Goal: Information Seeking & Learning: Learn about a topic

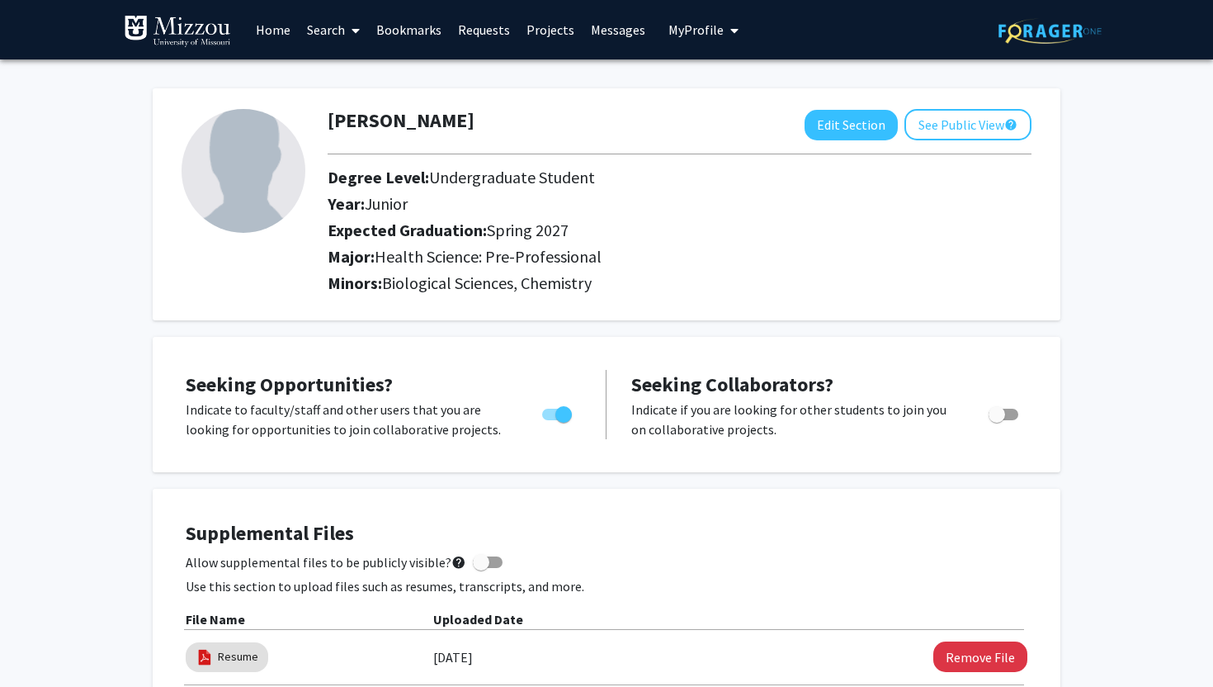
click at [331, 31] on link "Search" at bounding box center [333, 30] width 69 height 58
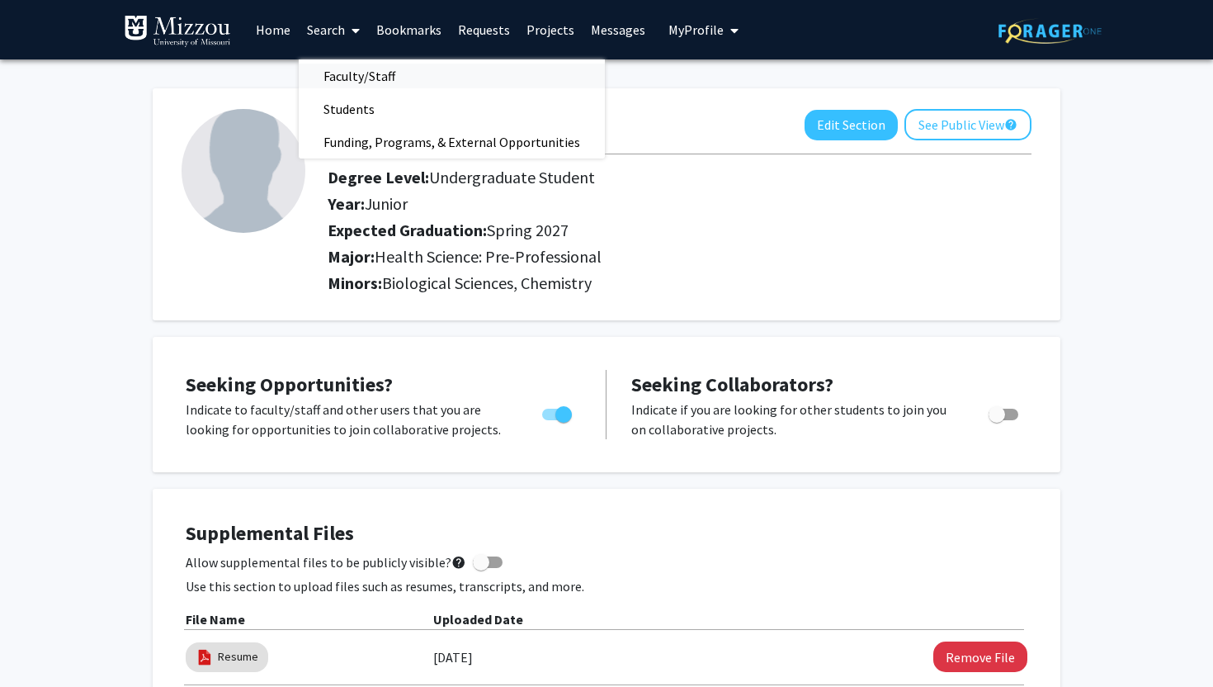
click at [345, 77] on span "Faculty/Staff" at bounding box center [359, 75] width 121 height 33
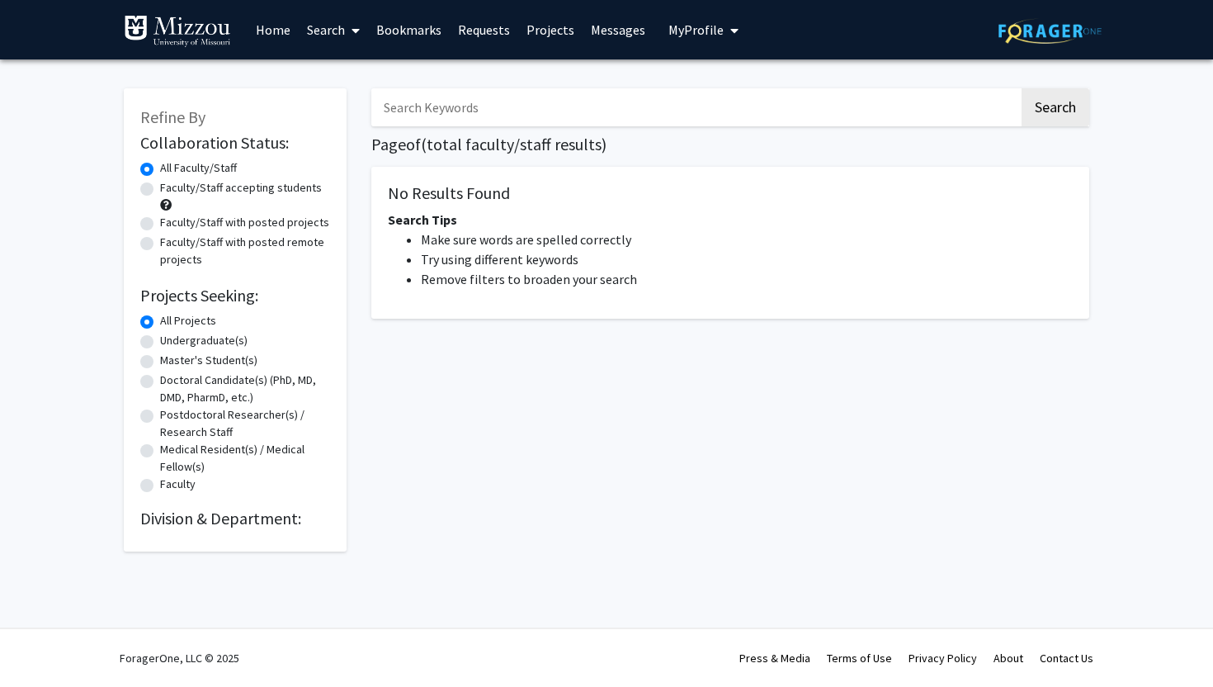
click at [190, 188] on label "Faculty/Staff accepting students" at bounding box center [241, 187] width 162 height 17
click at [171, 188] on input "Faculty/Staff accepting students" at bounding box center [165, 184] width 11 height 11
radio input "true"
click at [1053, 115] on button "Search" at bounding box center [1056, 107] width 68 height 38
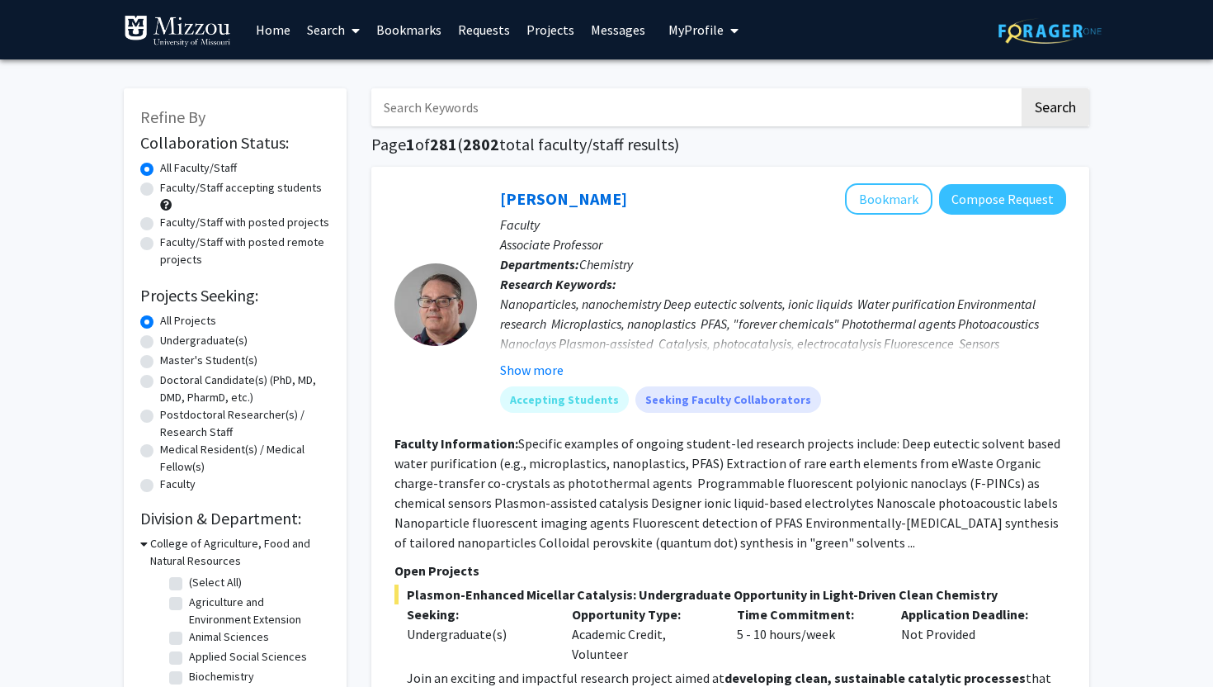
click at [154, 187] on div "Faculty/Staff accepting students" at bounding box center [235, 196] width 190 height 35
click at [160, 191] on label "Faculty/Staff accepting students" at bounding box center [241, 187] width 162 height 17
click at [160, 190] on input "Faculty/Staff accepting students" at bounding box center [165, 184] width 11 height 11
radio input "true"
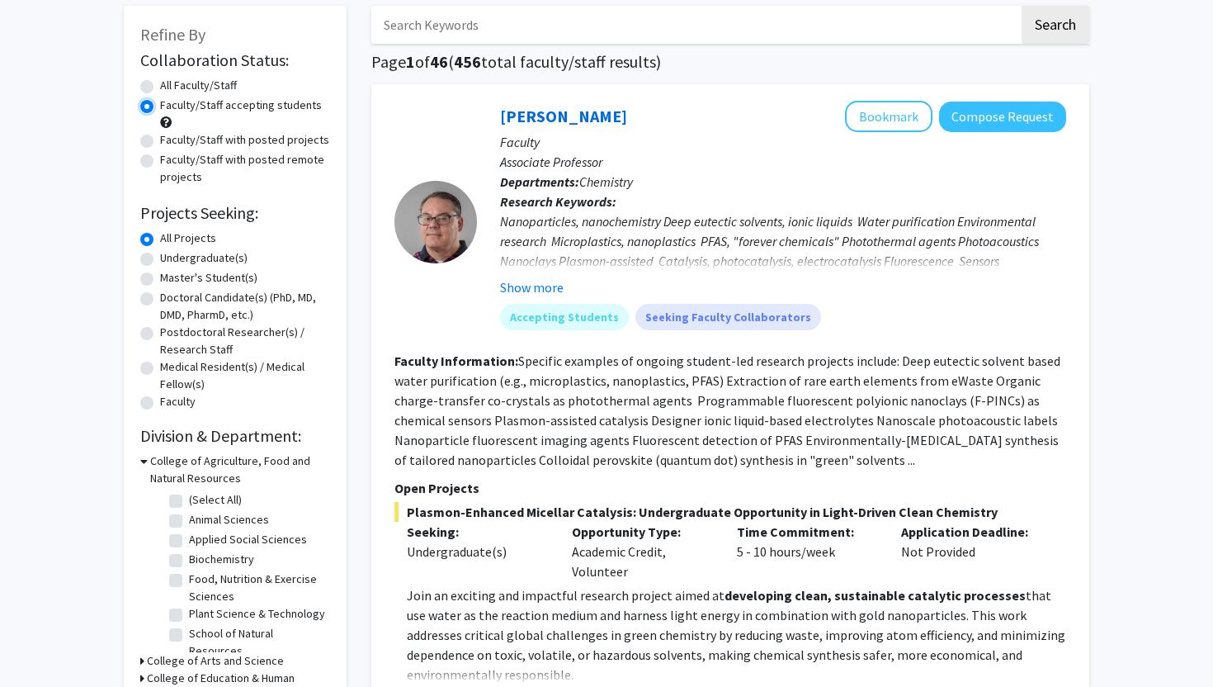
scroll to position [93, 0]
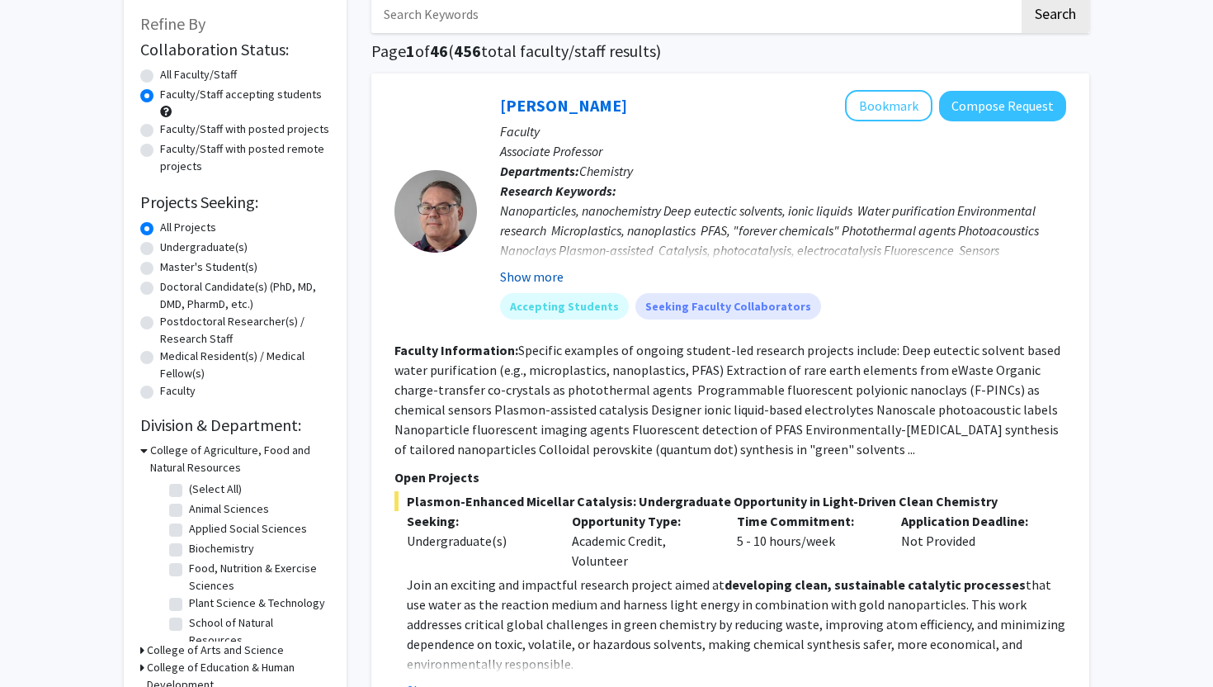
click at [520, 278] on button "Show more" at bounding box center [532, 277] width 64 height 20
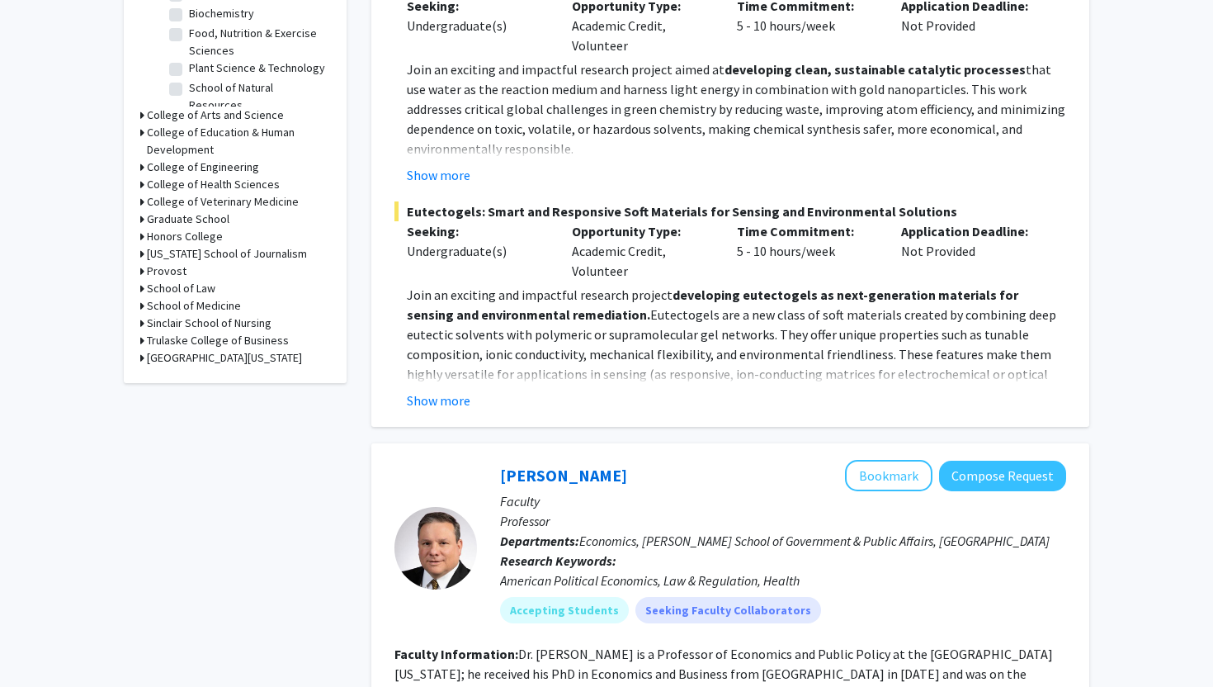
scroll to position [637, 0]
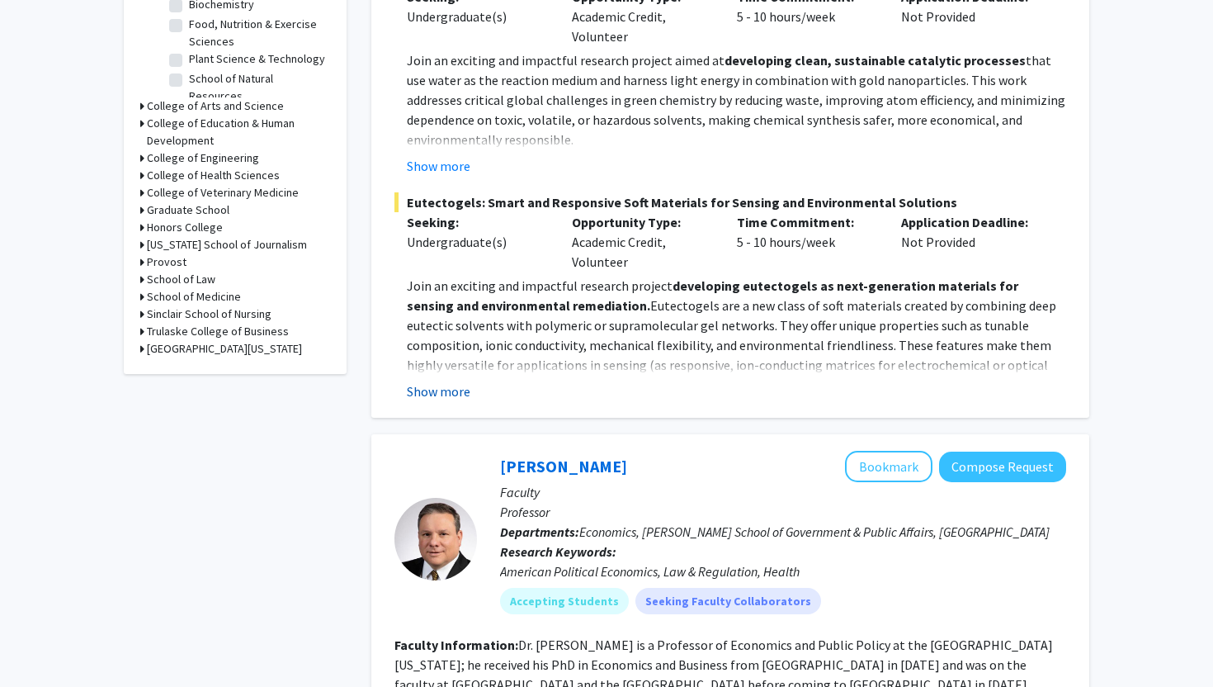
click at [423, 394] on button "Show more" at bounding box center [439, 391] width 64 height 20
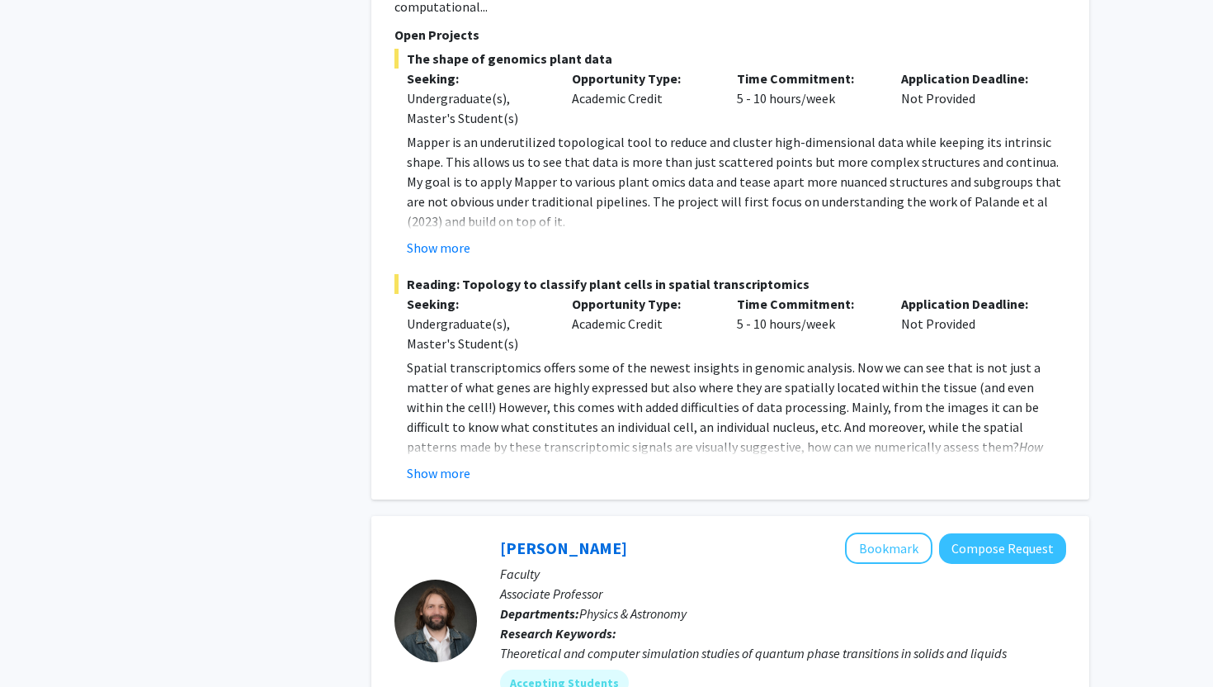
scroll to position [2309, 0]
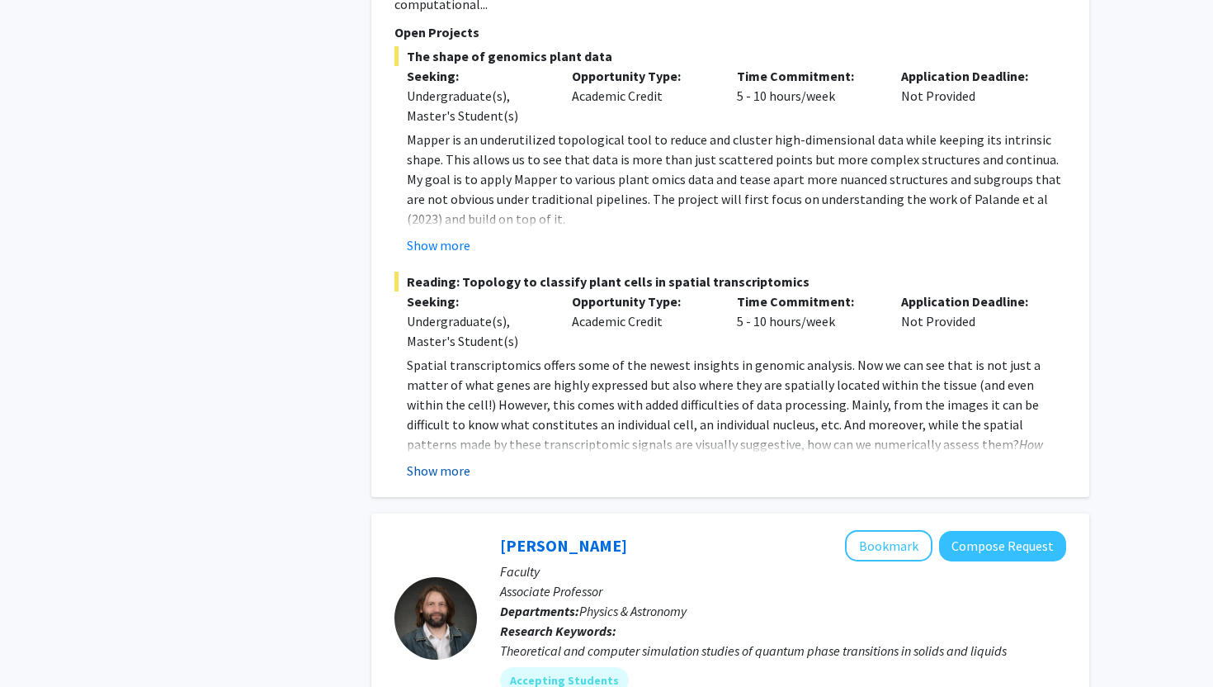
click at [428, 461] on button "Show more" at bounding box center [439, 471] width 64 height 20
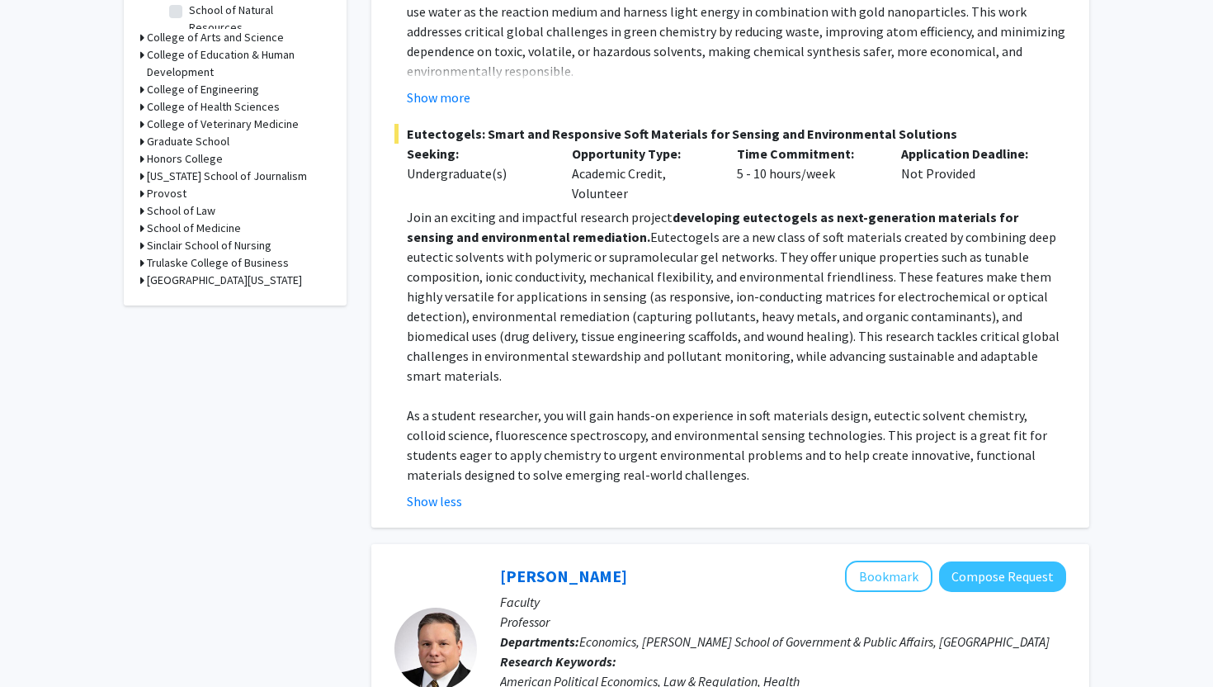
scroll to position [0, 0]
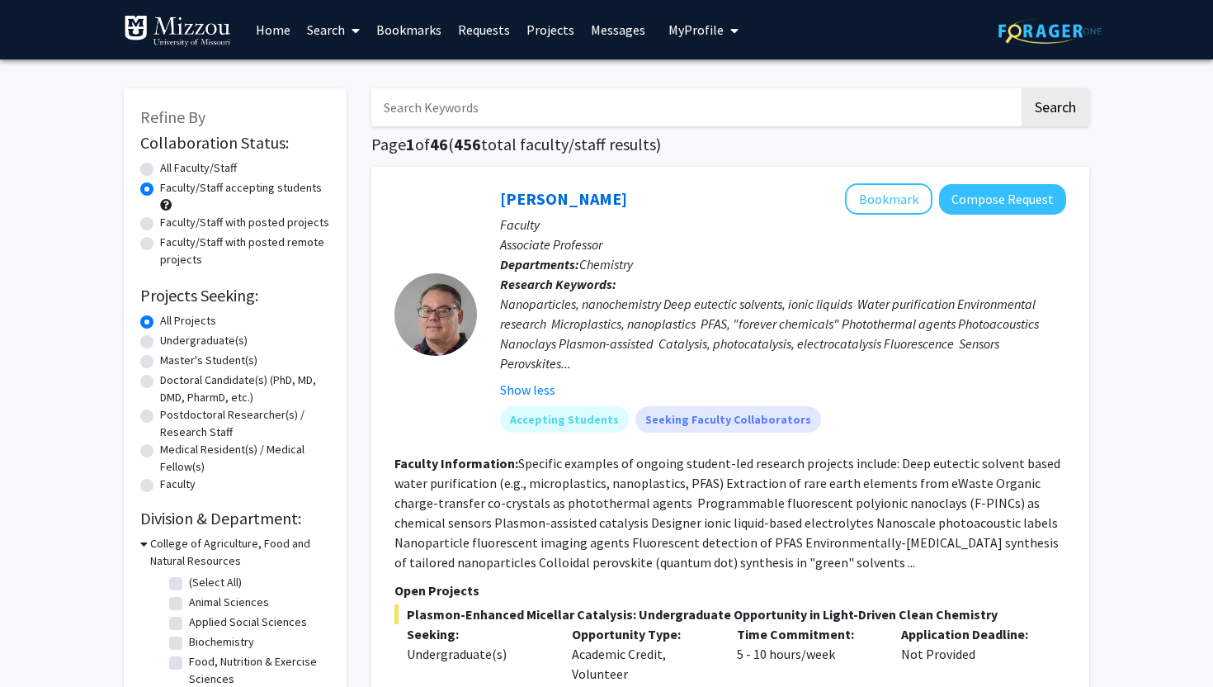
click at [160, 338] on label "Undergraduate(s)" at bounding box center [204, 340] width 88 height 17
click at [160, 338] on input "Undergraduate(s)" at bounding box center [165, 337] width 11 height 11
radio input "true"
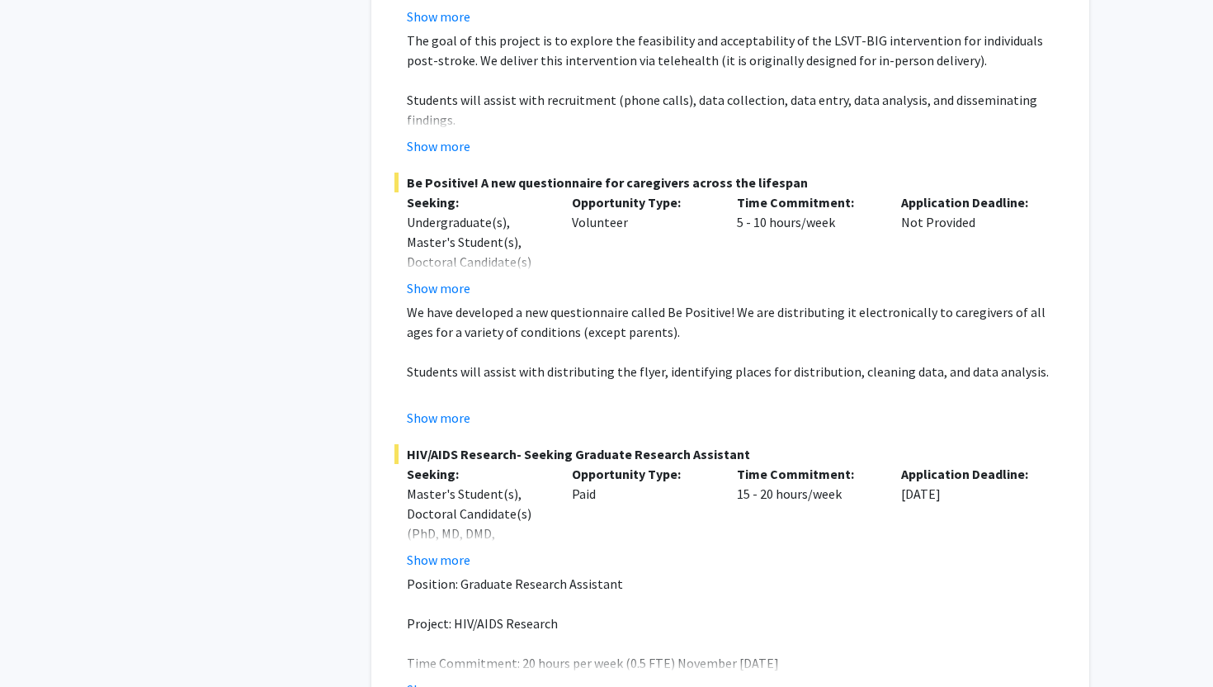
scroll to position [5274, 0]
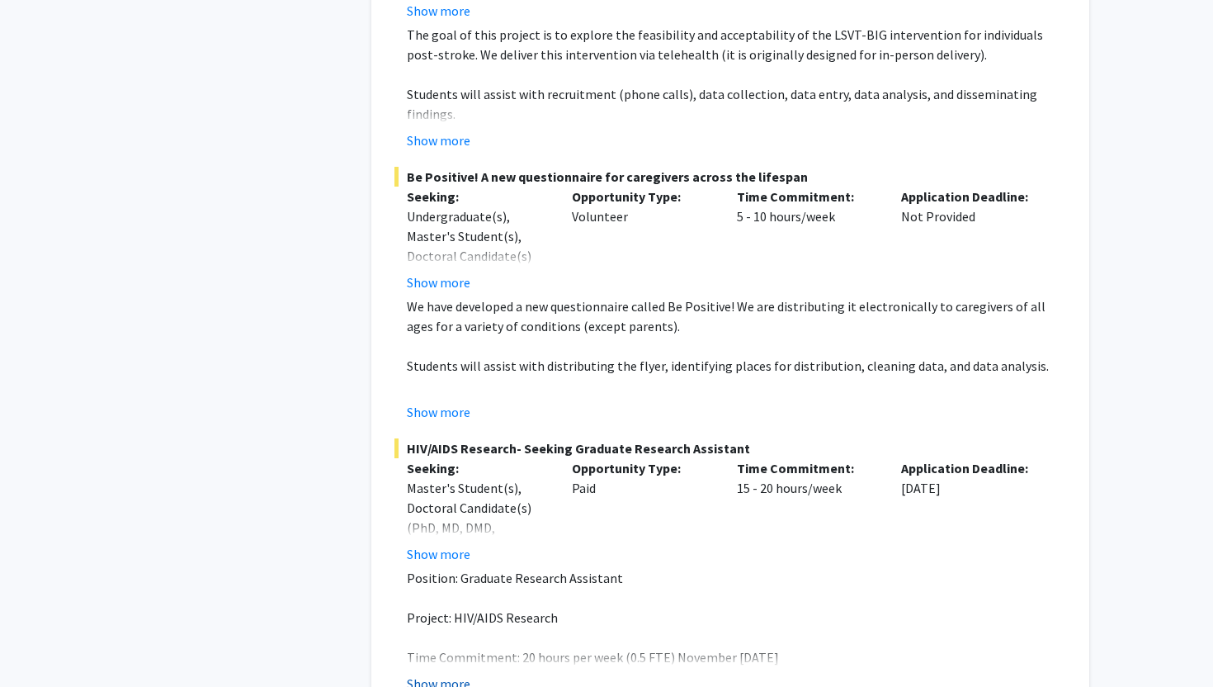
click at [431, 674] on button "Show more" at bounding box center [439, 684] width 64 height 20
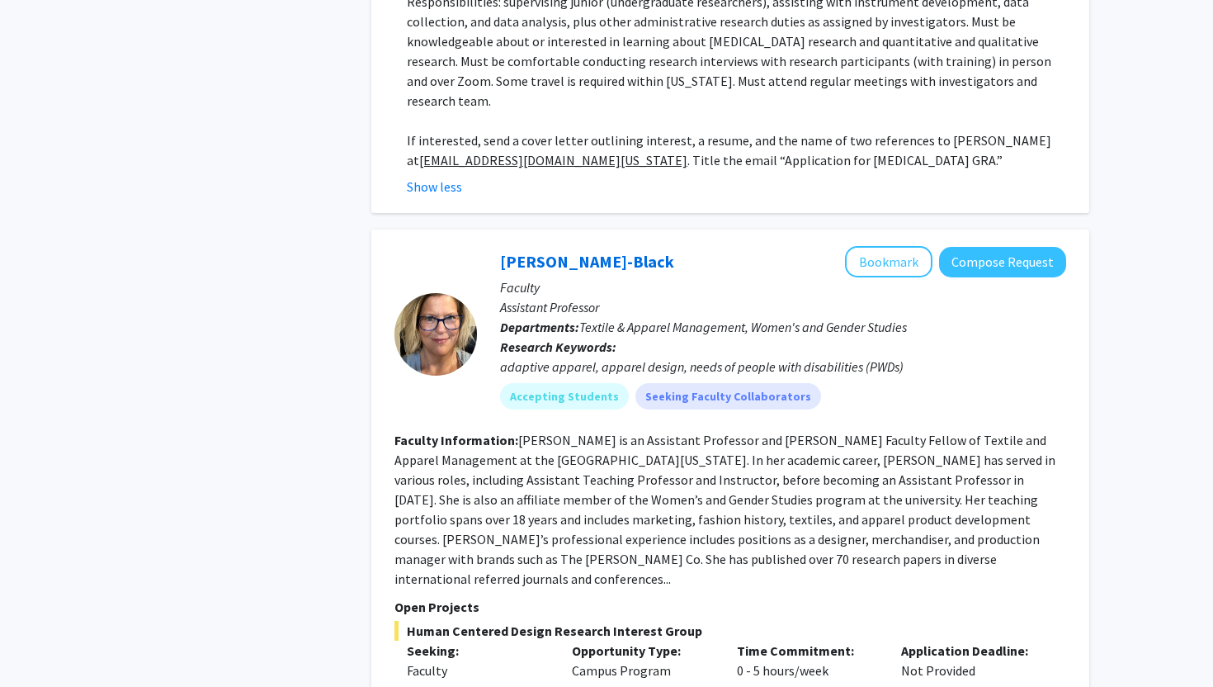
scroll to position [6030, 0]
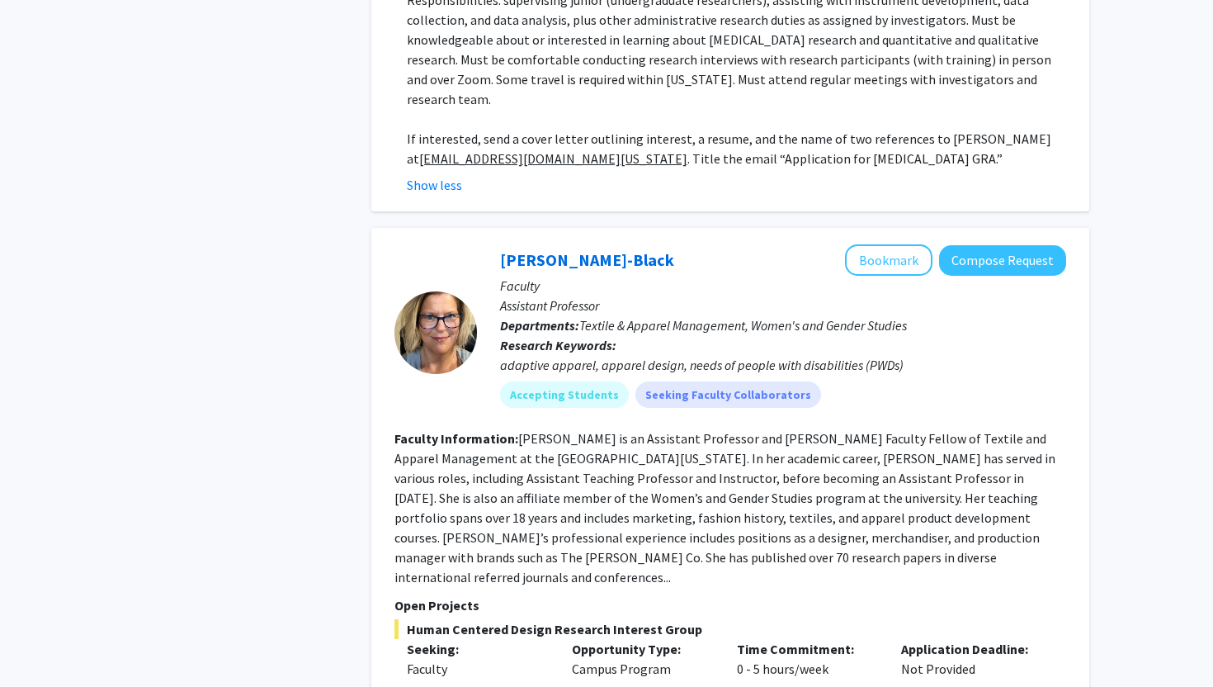
click at [678, 480] on fg-read-more "Dr. Kerri McBee-Black is an Assistant Professor and Helen Allen Faculty Fellow …" at bounding box center [725, 507] width 661 height 155
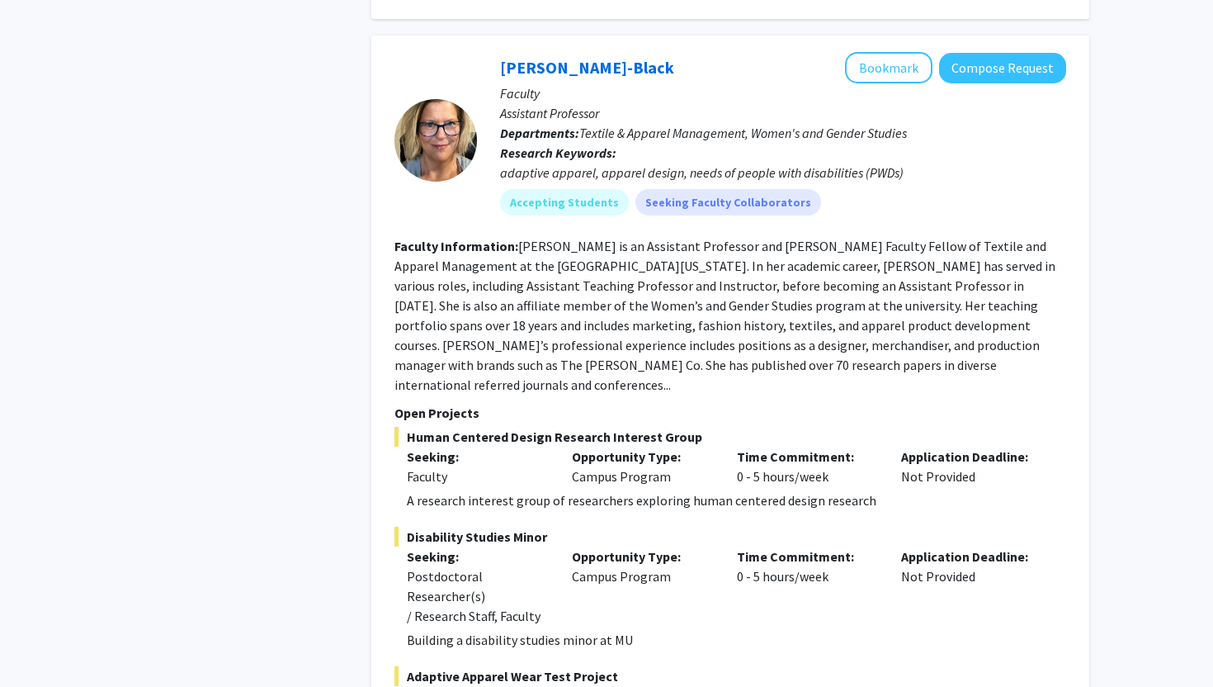
scroll to position [6209, 0]
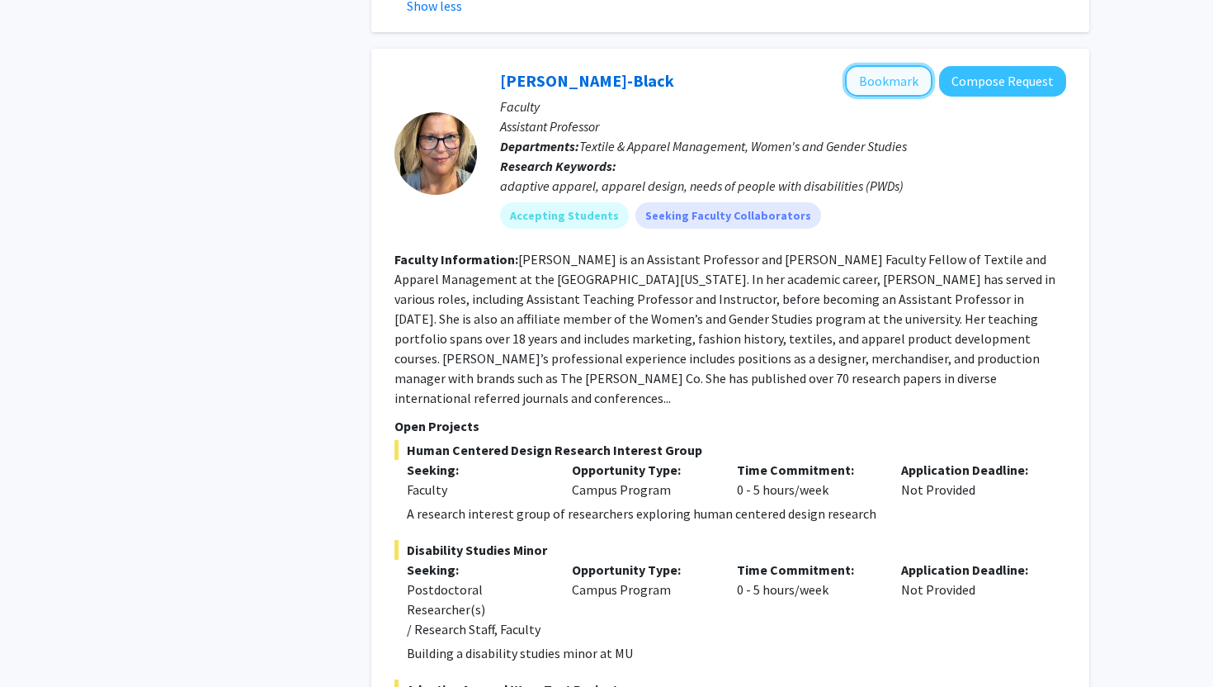
click at [899, 65] on button "Bookmark" at bounding box center [889, 80] width 88 height 31
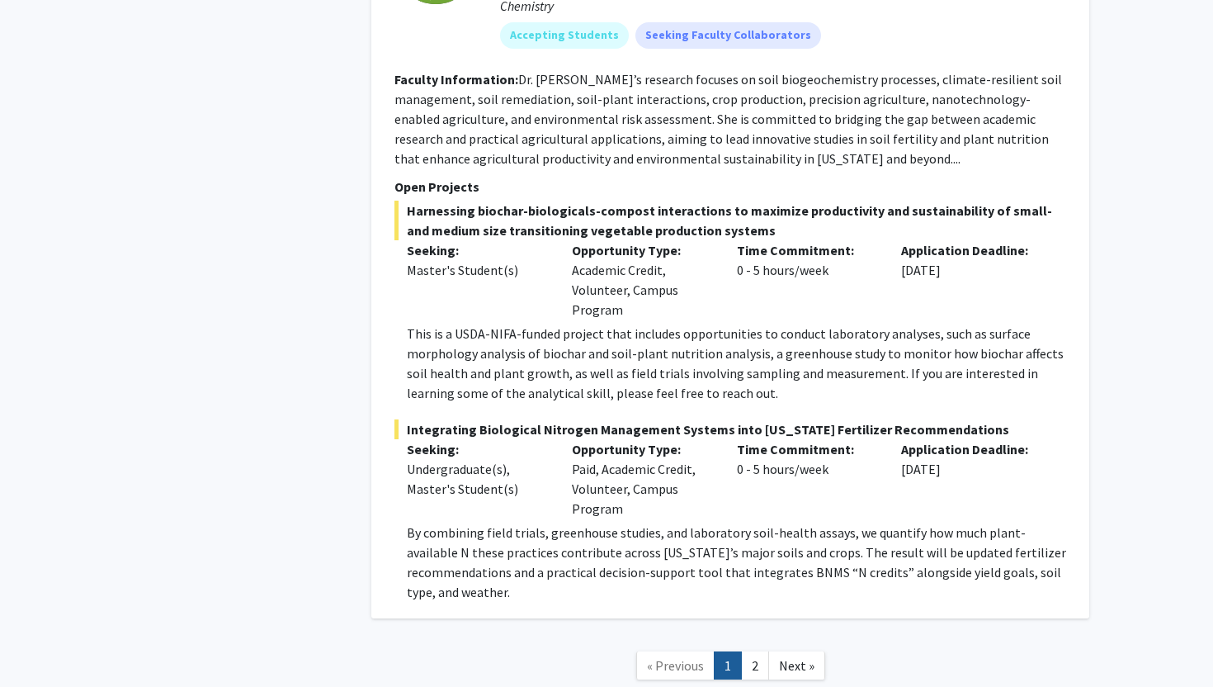
scroll to position [8773, 0]
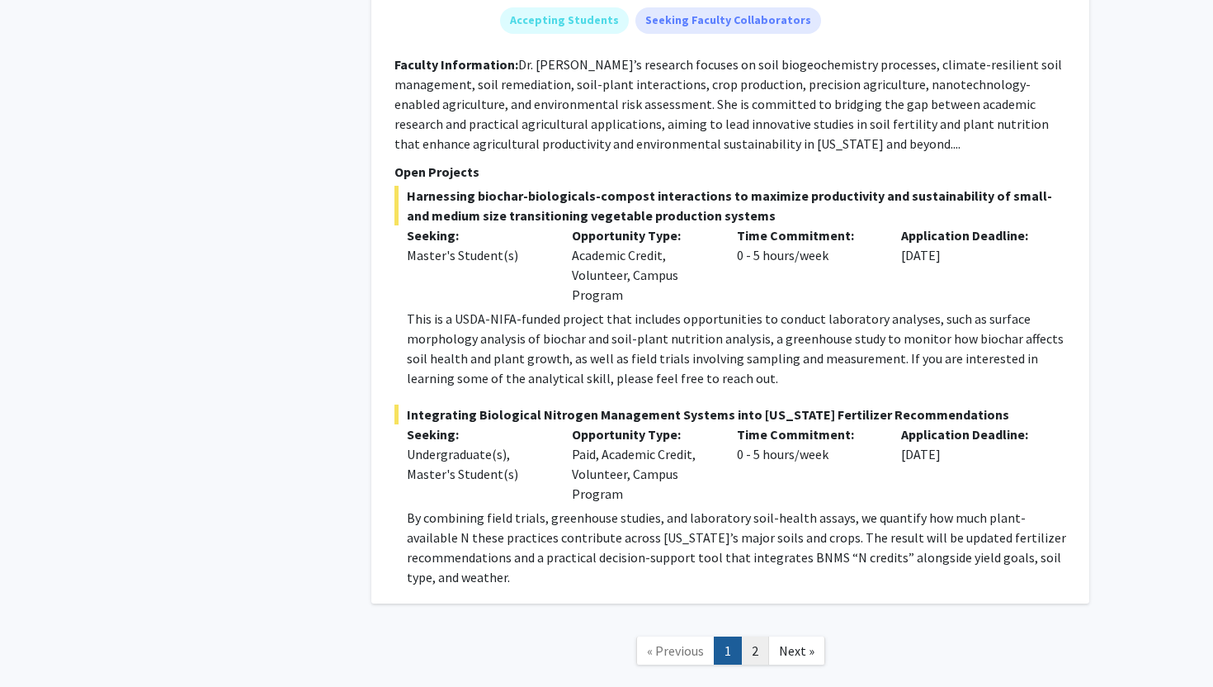
click at [756, 636] on link "2" at bounding box center [755, 650] width 28 height 29
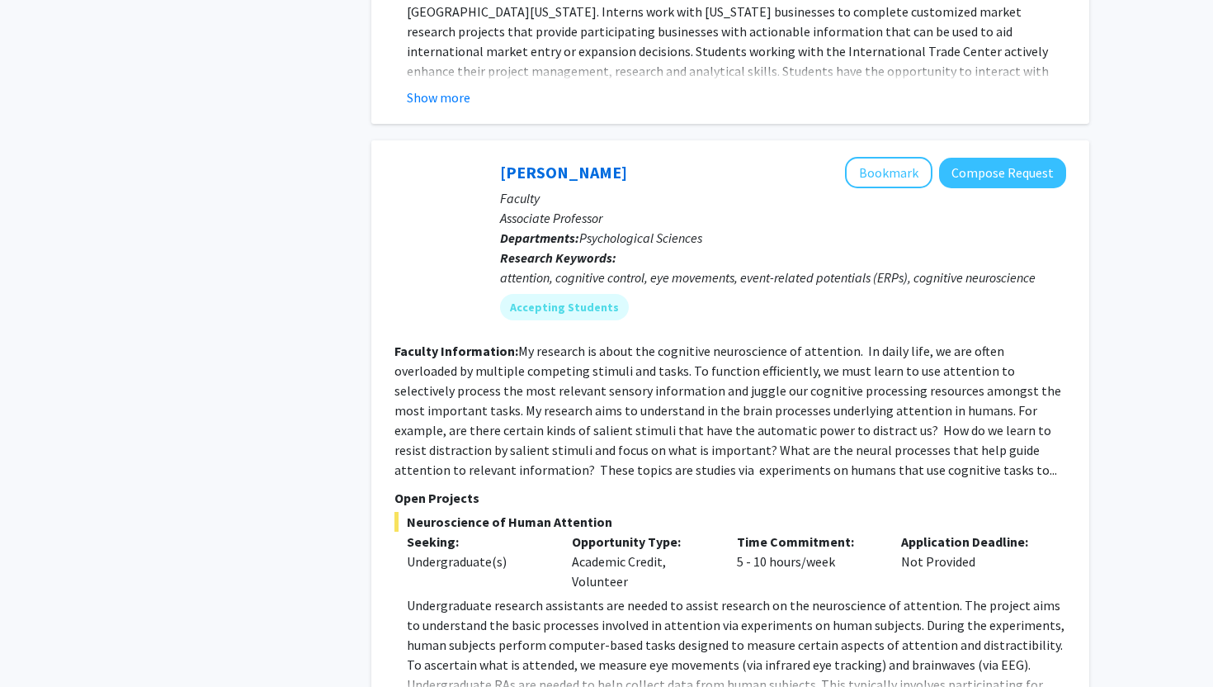
scroll to position [1878, 0]
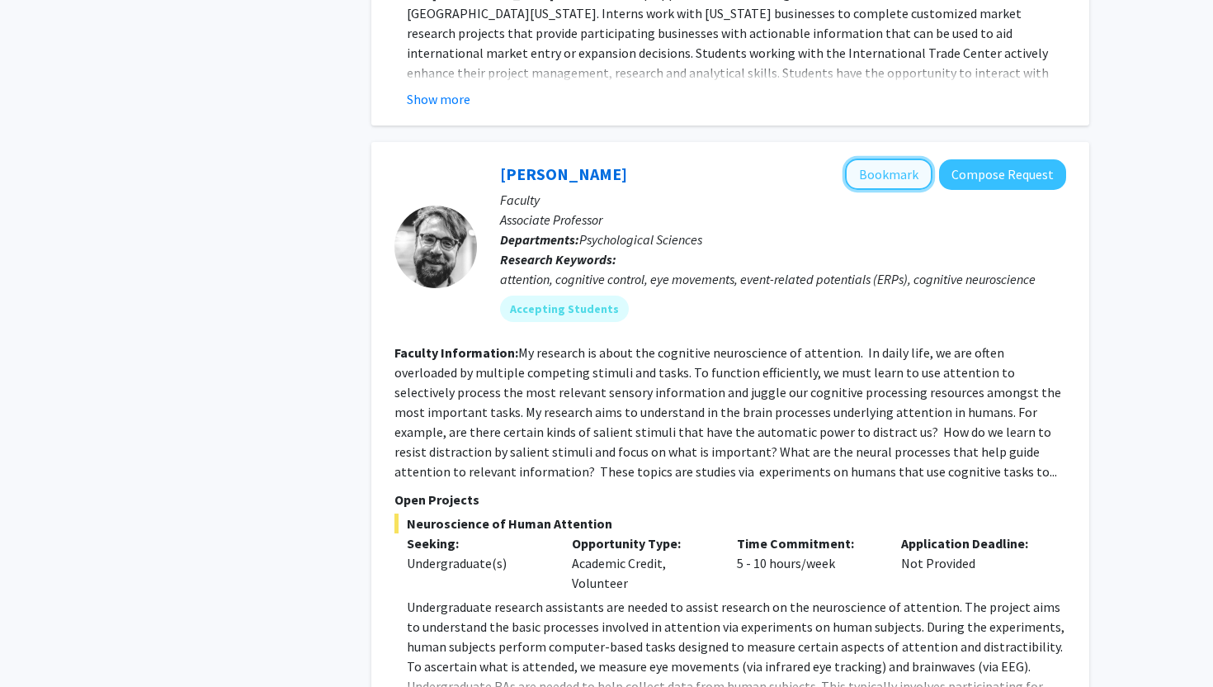
click at [883, 158] on button "Bookmark" at bounding box center [889, 173] width 88 height 31
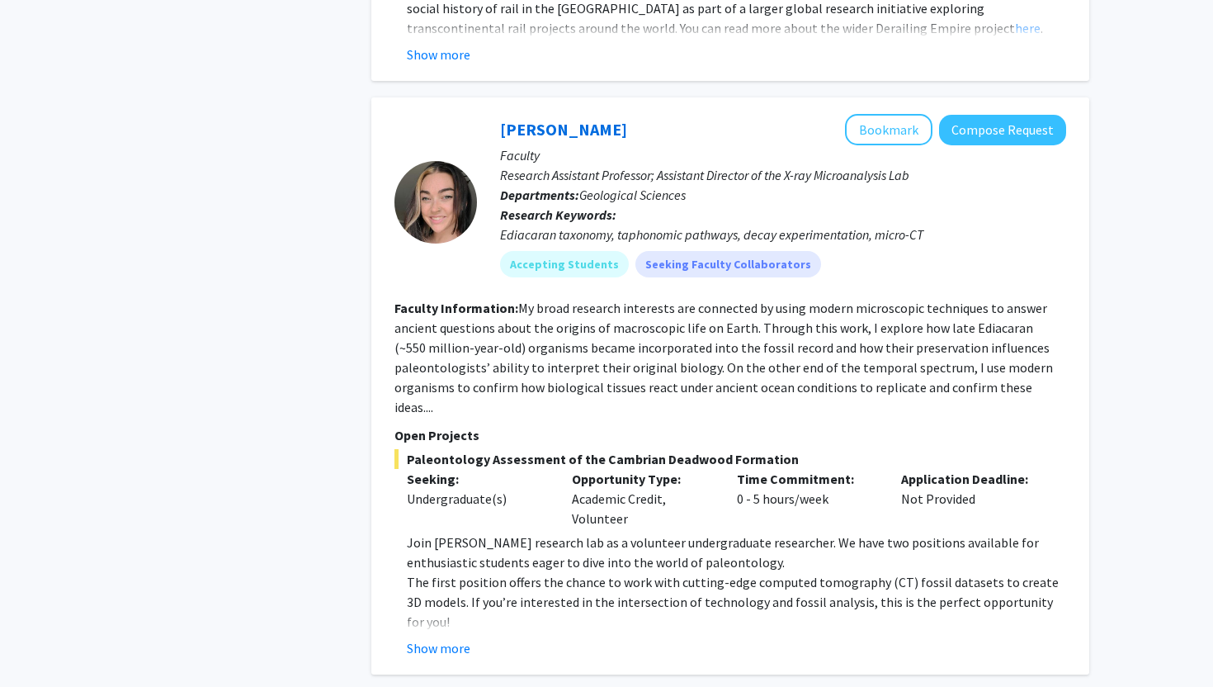
scroll to position [3280, 0]
